Goal: Find specific page/section

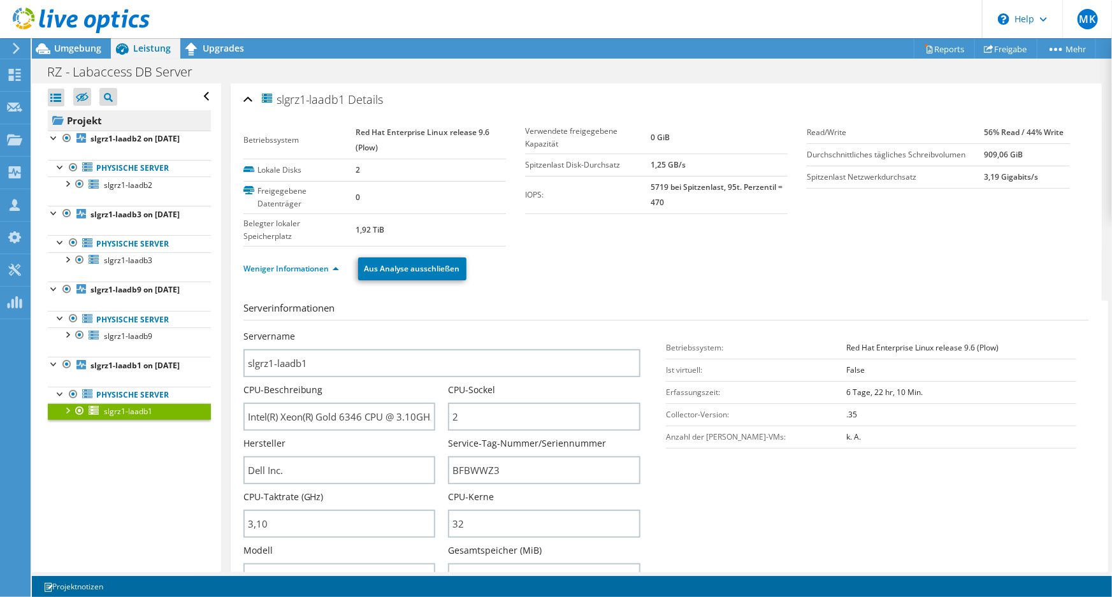
scroll to position [303, 0]
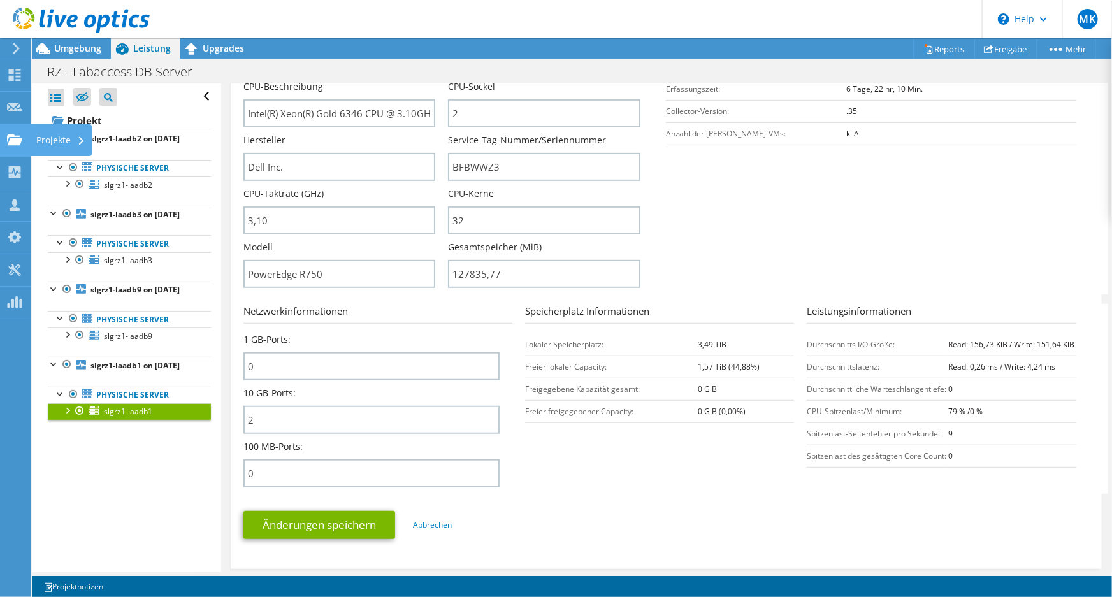
click at [18, 140] on use at bounding box center [14, 139] width 15 height 11
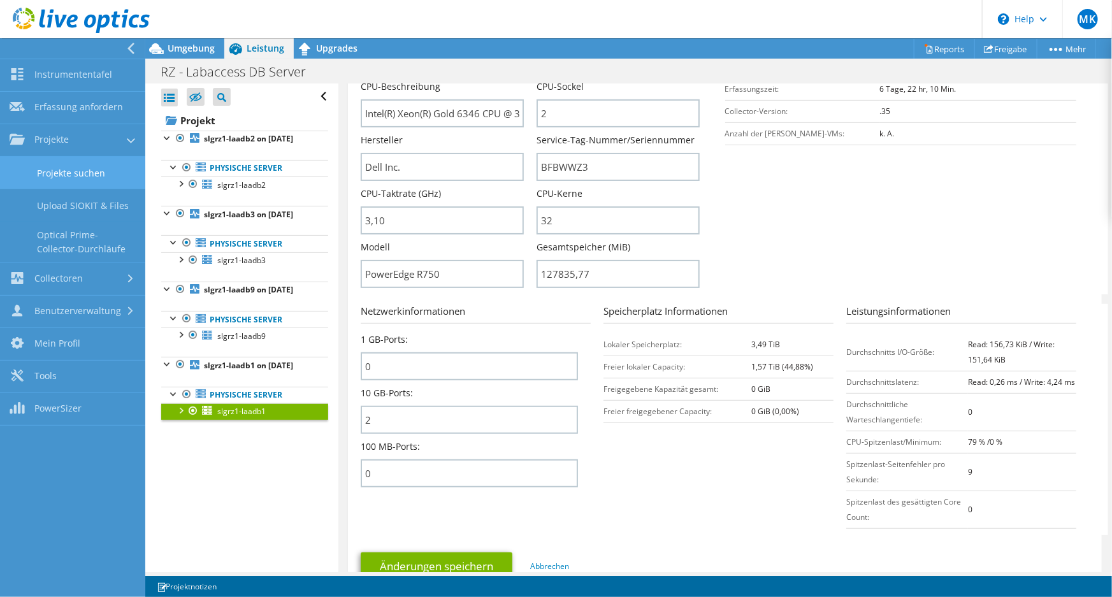
click at [76, 177] on link "Projekte suchen" at bounding box center [72, 173] width 145 height 32
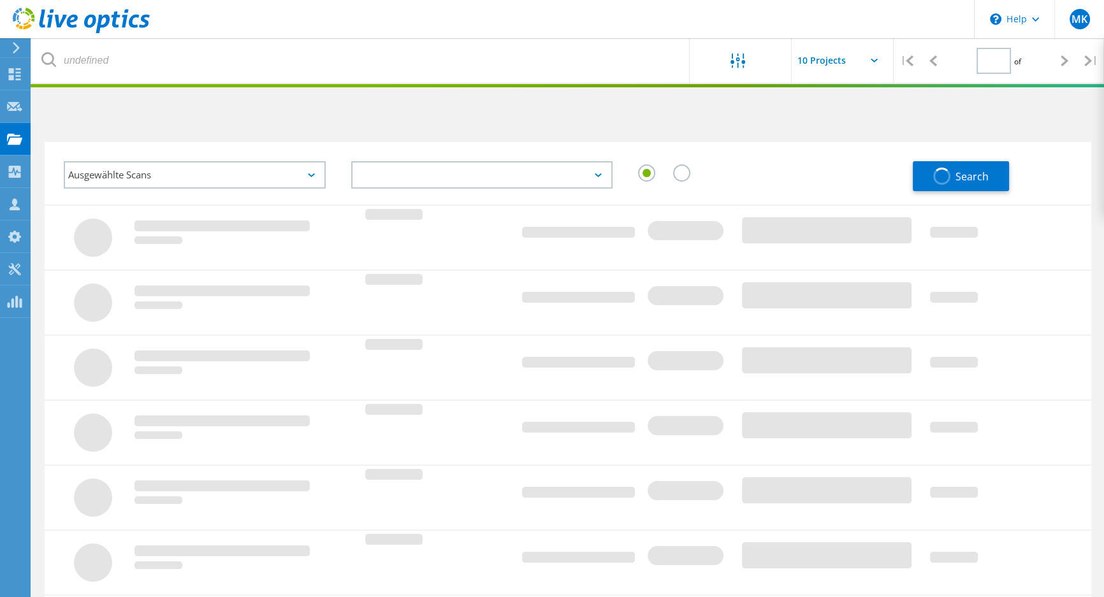
type input "1"
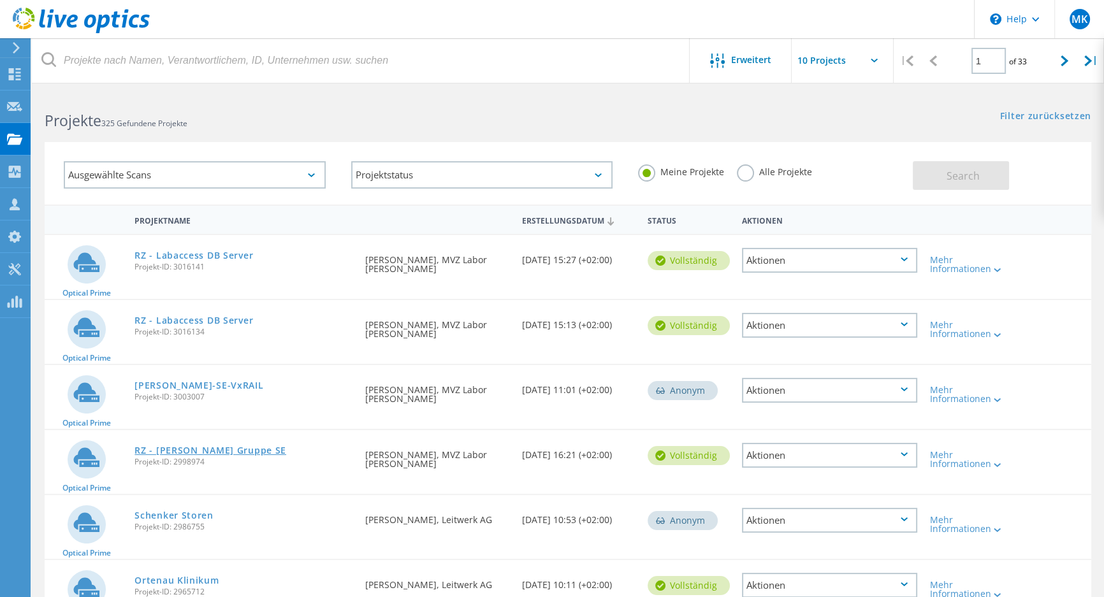
click at [215, 452] on link "RZ - [PERSON_NAME] Gruppe SE" at bounding box center [210, 450] width 152 height 9
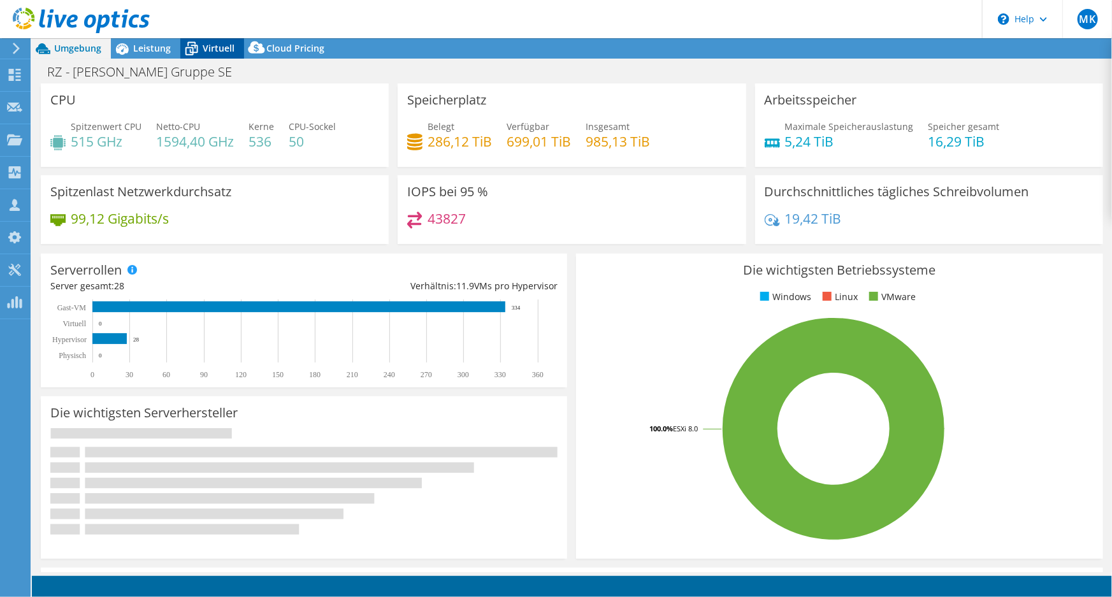
click at [206, 48] on span "Virtuell" at bounding box center [219, 48] width 32 height 12
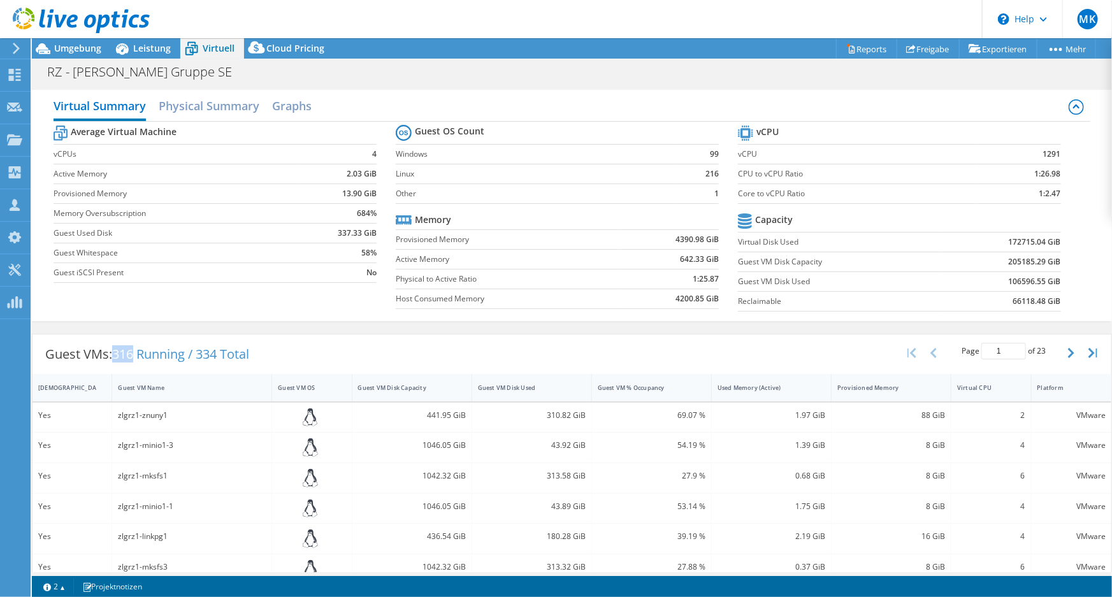
drag, startPoint x: 135, startPoint y: 356, endPoint x: 117, endPoint y: 358, distance: 18.6
click at [117, 358] on span "316 Running / 334 Total" at bounding box center [180, 353] width 137 height 17
